Goal: Navigation & Orientation: Find specific page/section

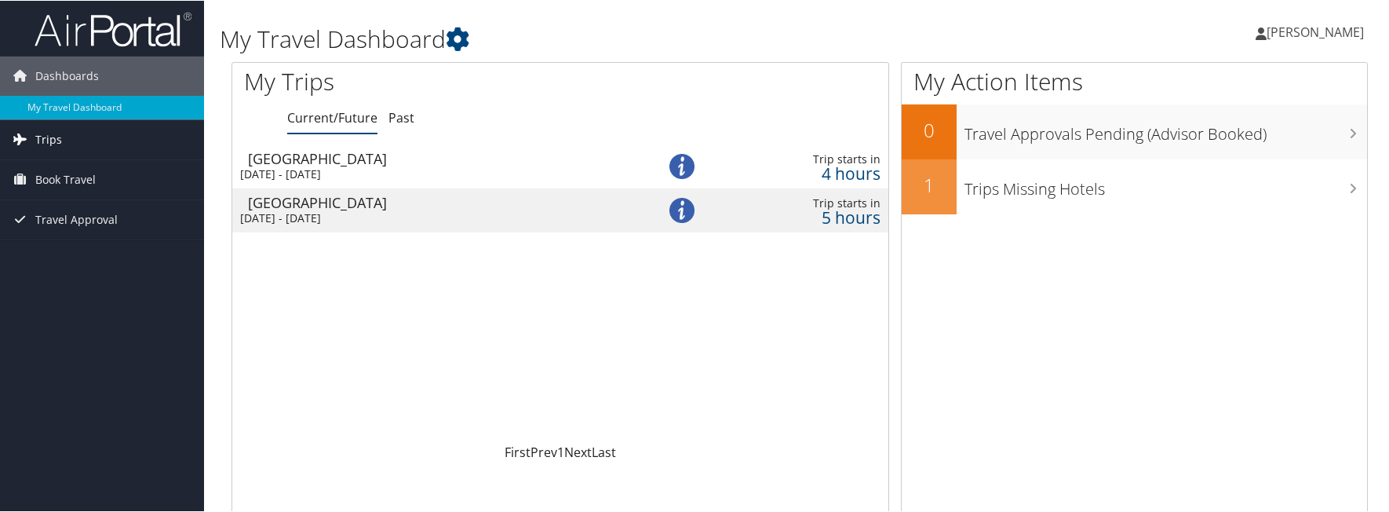
click at [46, 137] on span "Trips" at bounding box center [48, 138] width 27 height 39
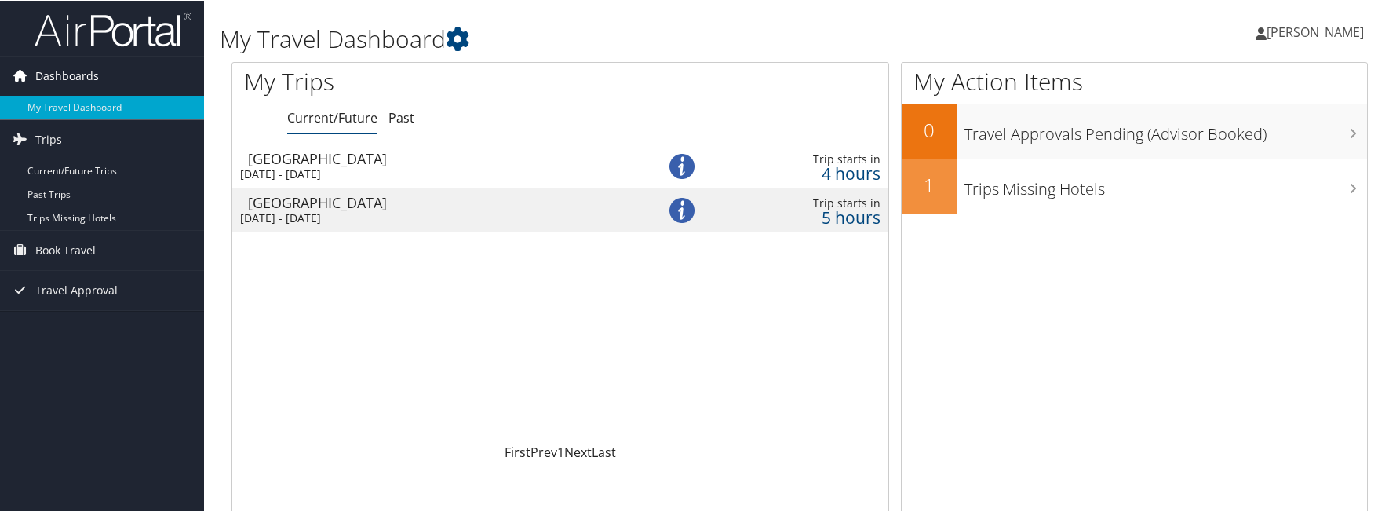
click at [52, 73] on span "Dashboards" at bounding box center [67, 75] width 64 height 39
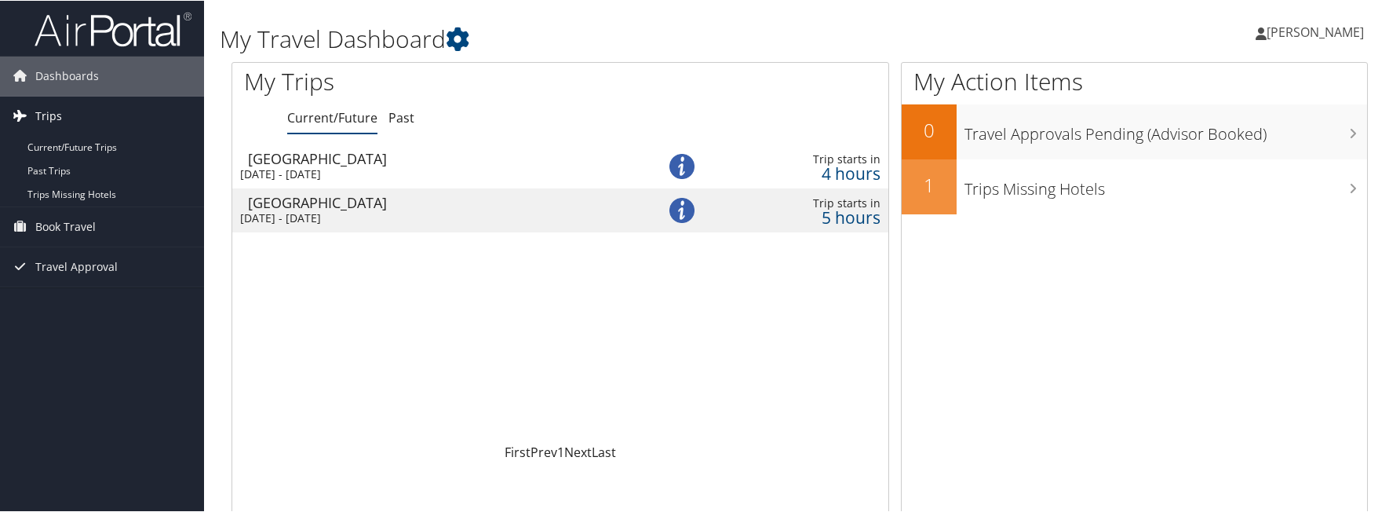
click at [43, 118] on span "Trips" at bounding box center [48, 115] width 27 height 39
click at [31, 111] on link "Trips" at bounding box center [102, 115] width 204 height 39
click at [71, 148] on link "Current/Future Trips" at bounding box center [102, 147] width 204 height 24
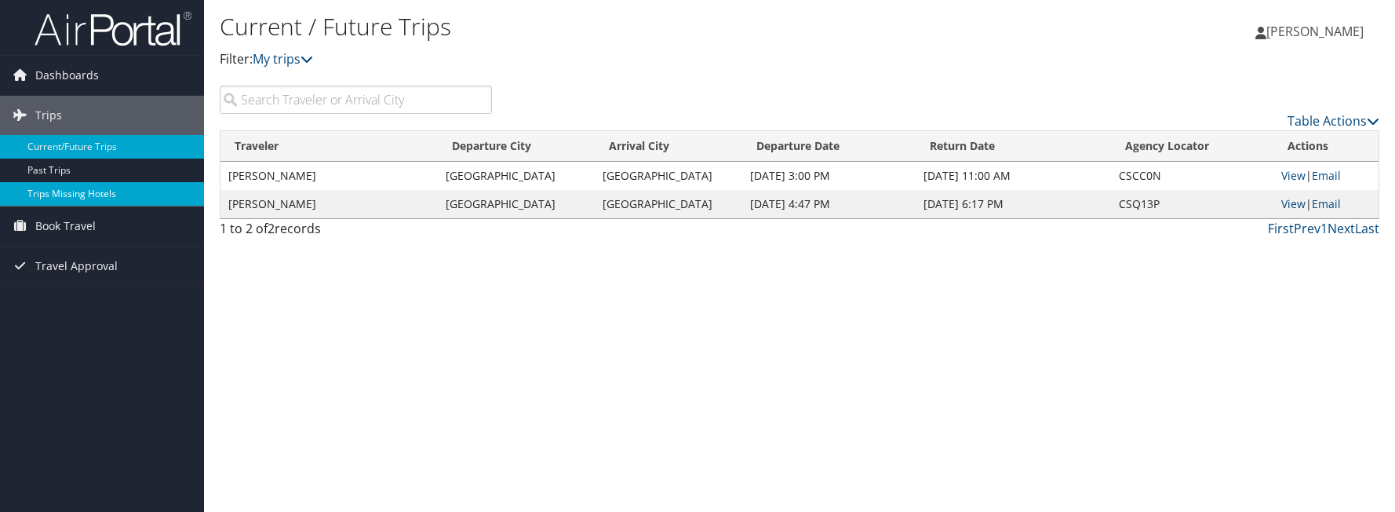
click at [59, 192] on link "Trips Missing Hotels" at bounding box center [102, 194] width 204 height 24
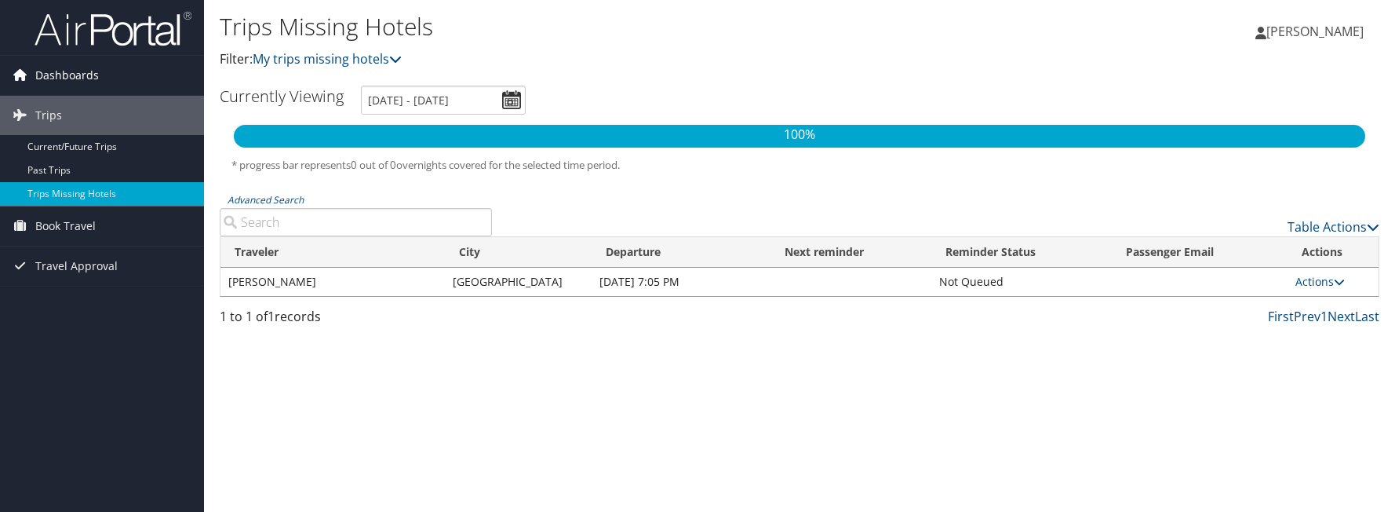
click at [58, 75] on span "Dashboards" at bounding box center [67, 75] width 64 height 39
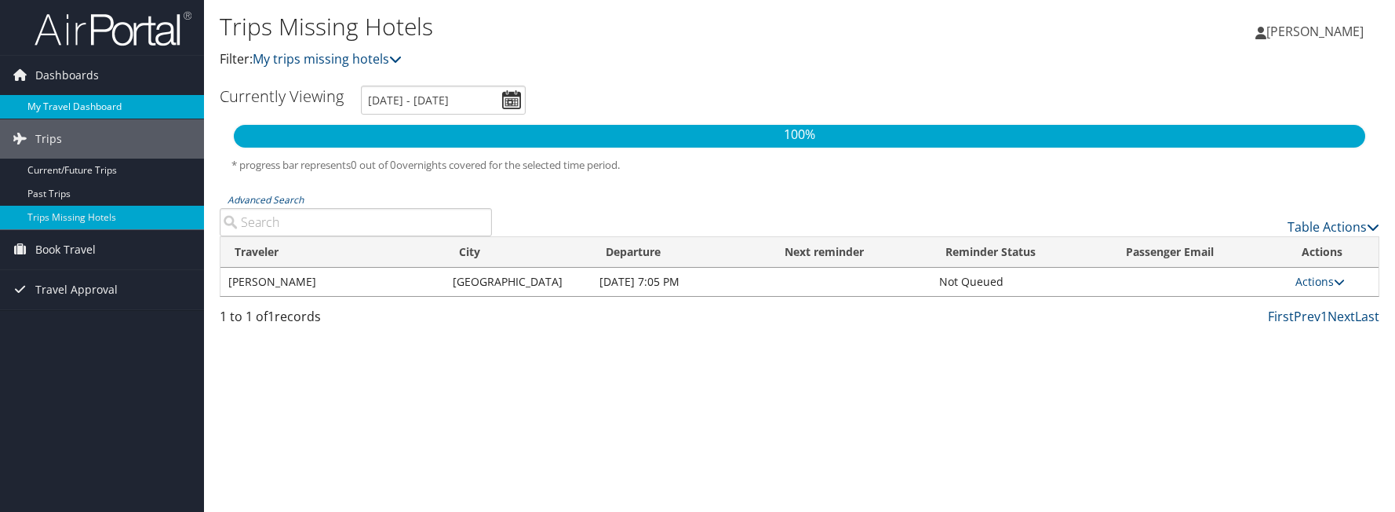
click at [68, 114] on link "My Travel Dashboard" at bounding box center [102, 107] width 204 height 24
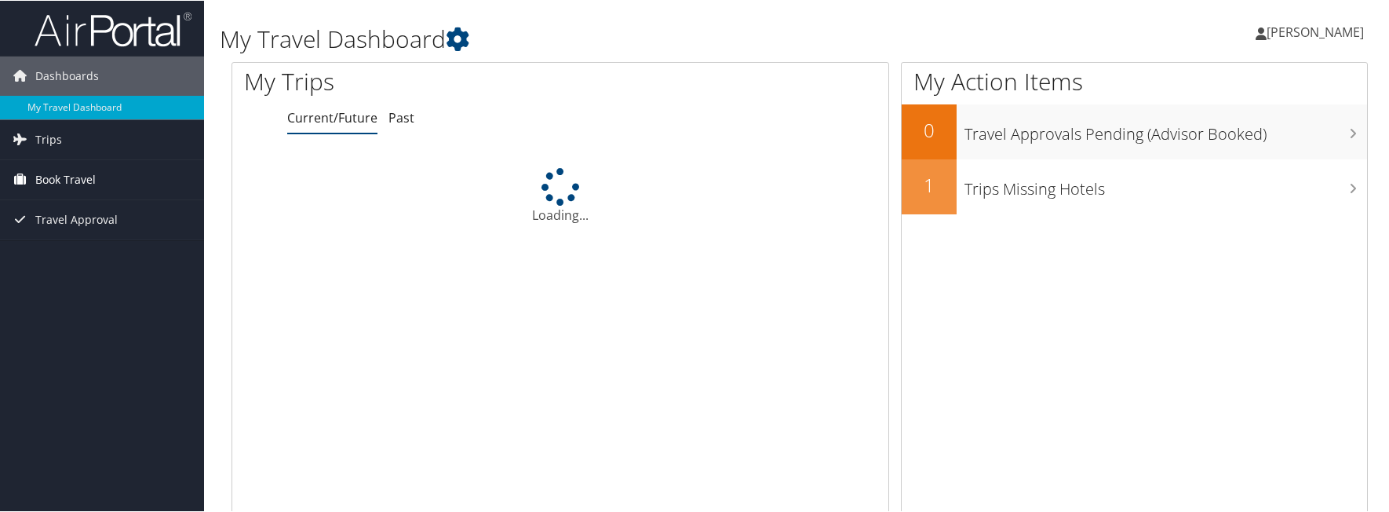
click at [73, 179] on span "Book Travel" at bounding box center [65, 178] width 60 height 39
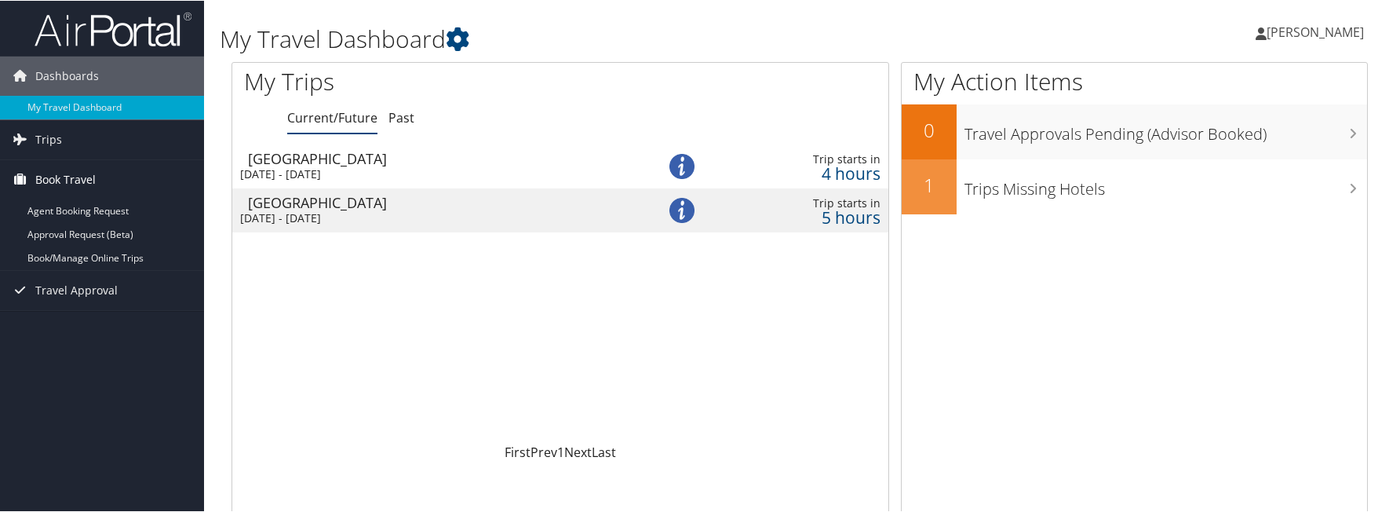
click at [69, 177] on span "Book Travel" at bounding box center [65, 178] width 60 height 39
click at [54, 174] on span "Book Travel" at bounding box center [65, 178] width 60 height 39
click at [67, 253] on link "Book/Manage Online Trips" at bounding box center [102, 258] width 204 height 24
